Goal: Go to known website: Access a specific website the user already knows

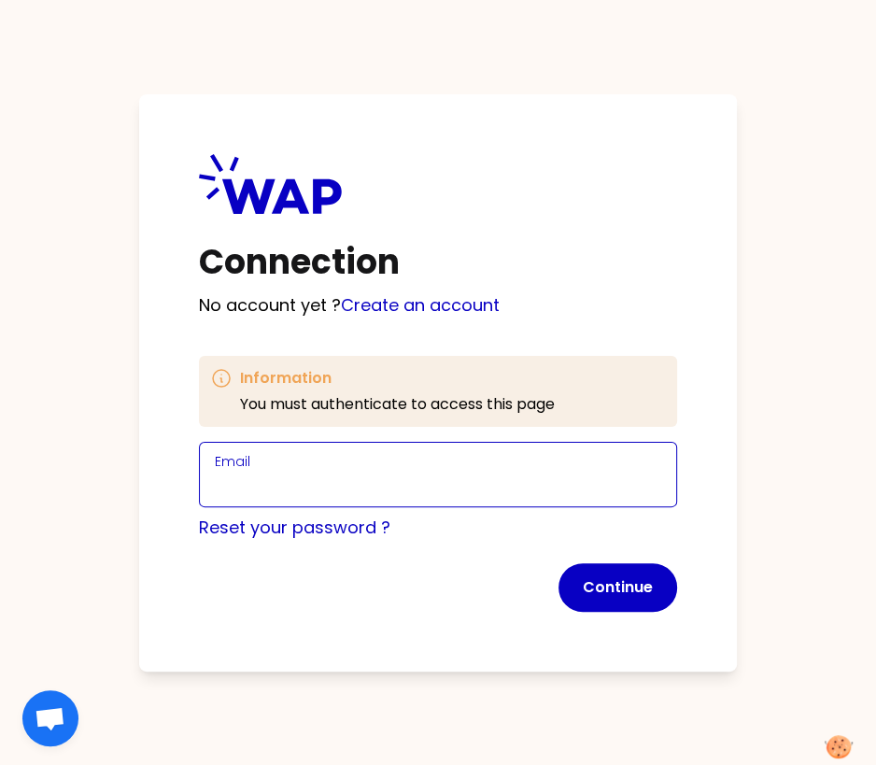
click at [252, 497] on input "Email" at bounding box center [438, 486] width 446 height 26
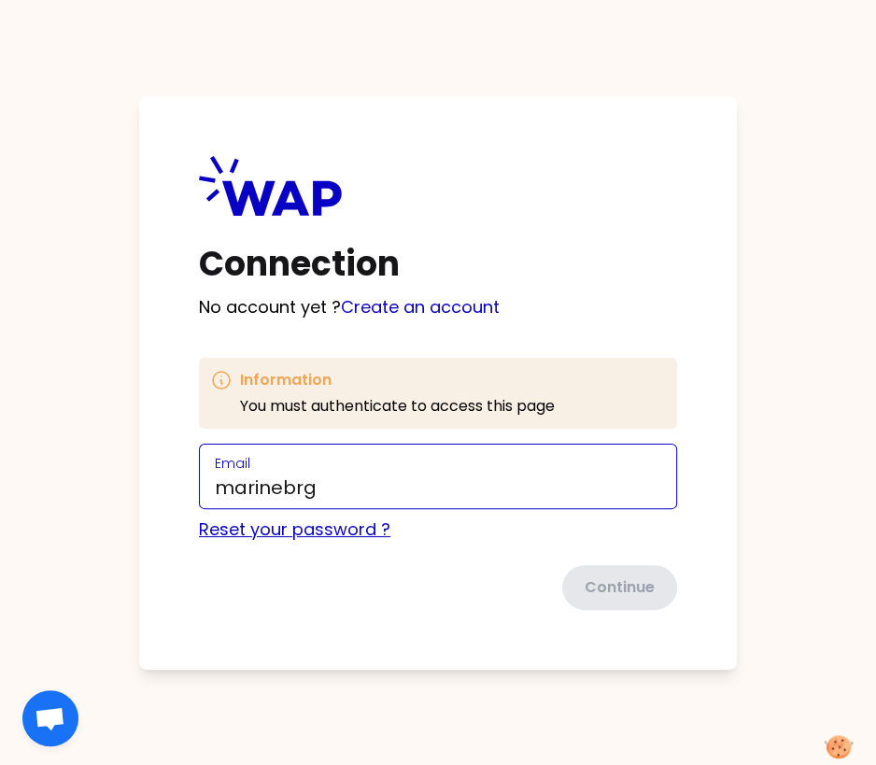
type input "[EMAIL_ADDRESS][DOMAIN_NAME]"
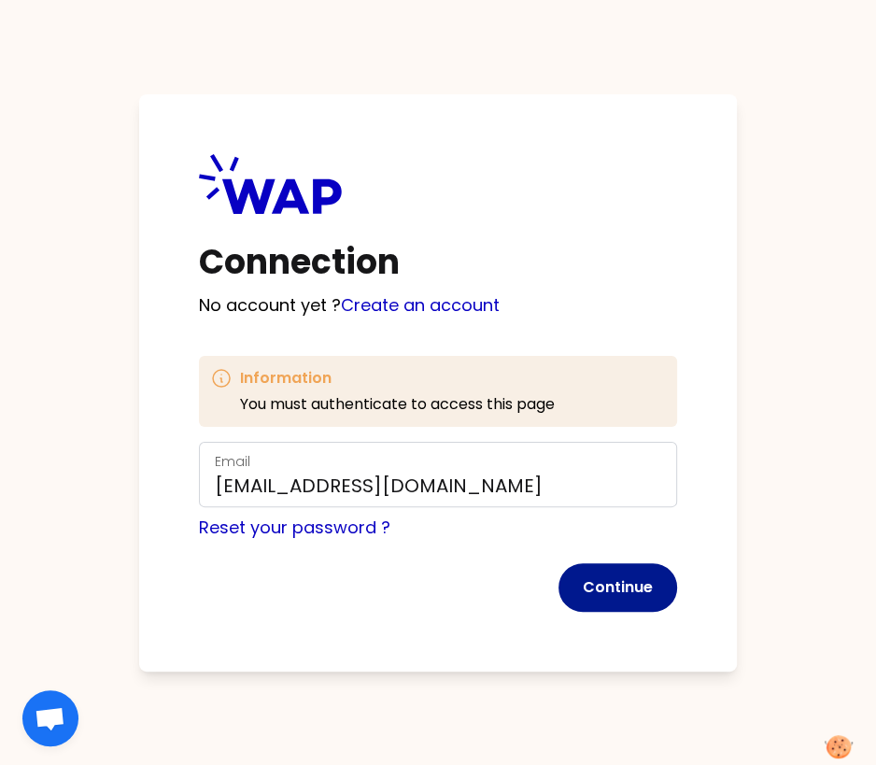
click at [601, 588] on button "Continue" at bounding box center [618, 587] width 119 height 49
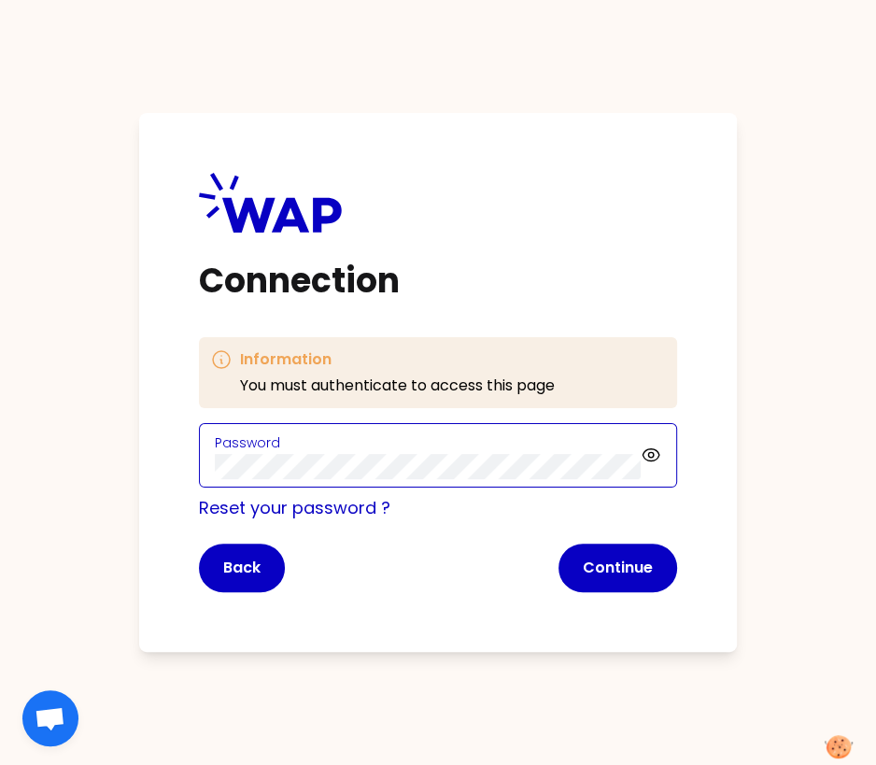
click button "Continue" at bounding box center [618, 568] width 119 height 49
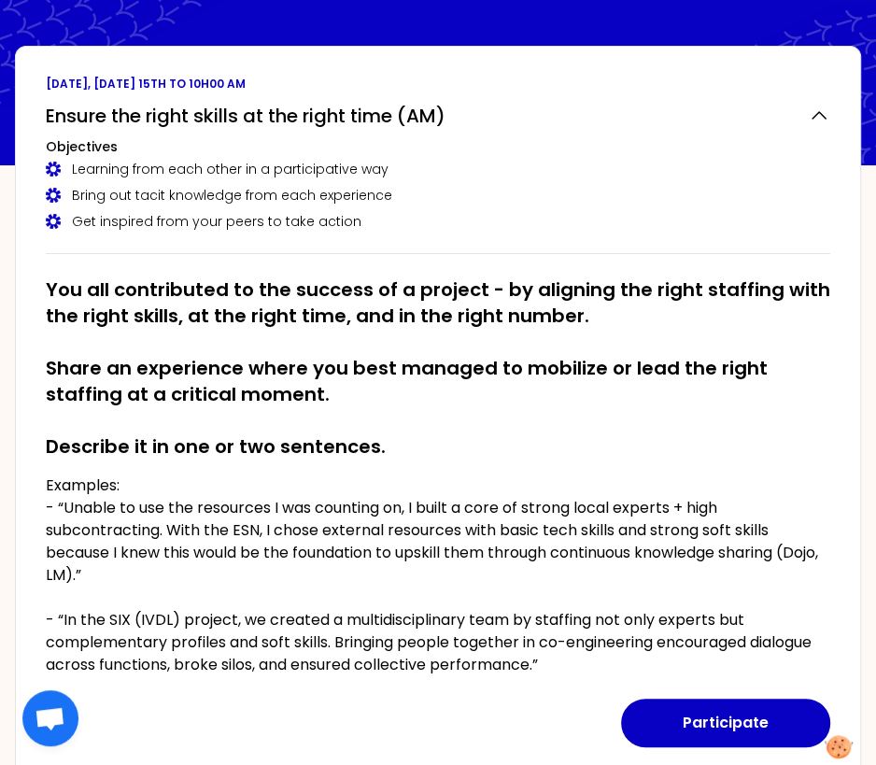
scroll to position [78, 0]
